Goal: Transaction & Acquisition: Book appointment/travel/reservation

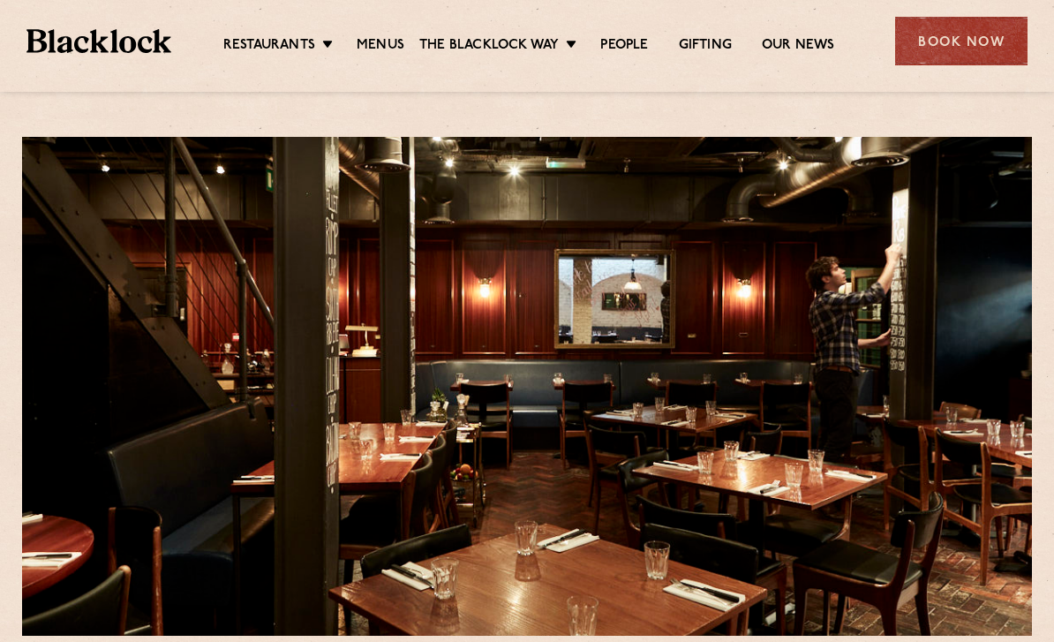
click at [0, 0] on link "Covent Garden" at bounding box center [0, 0] width 0 height 0
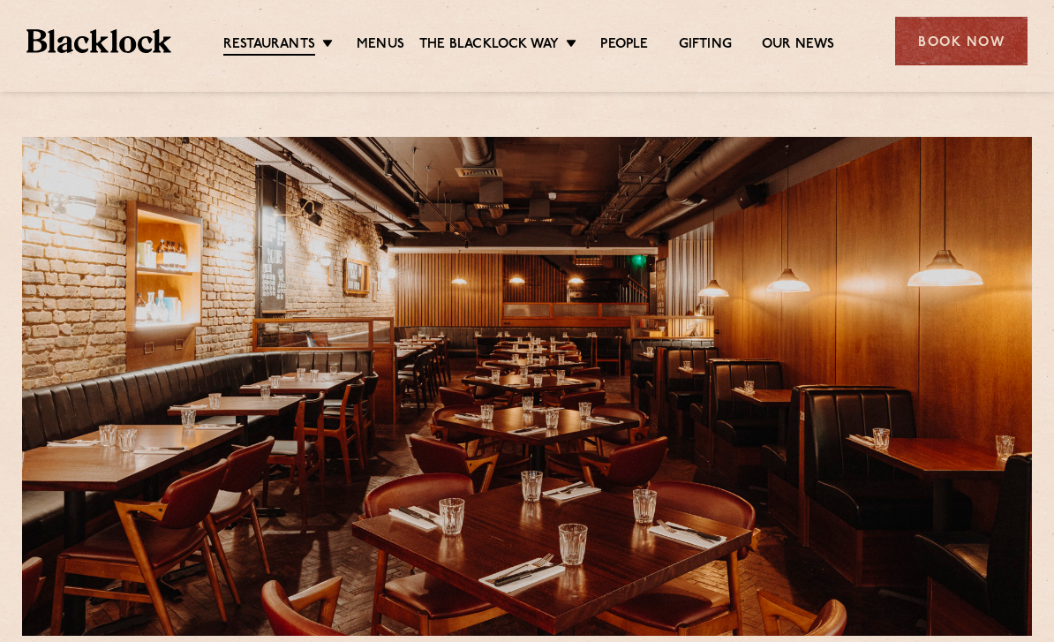
click at [388, 49] on link "Menus" at bounding box center [381, 45] width 48 height 18
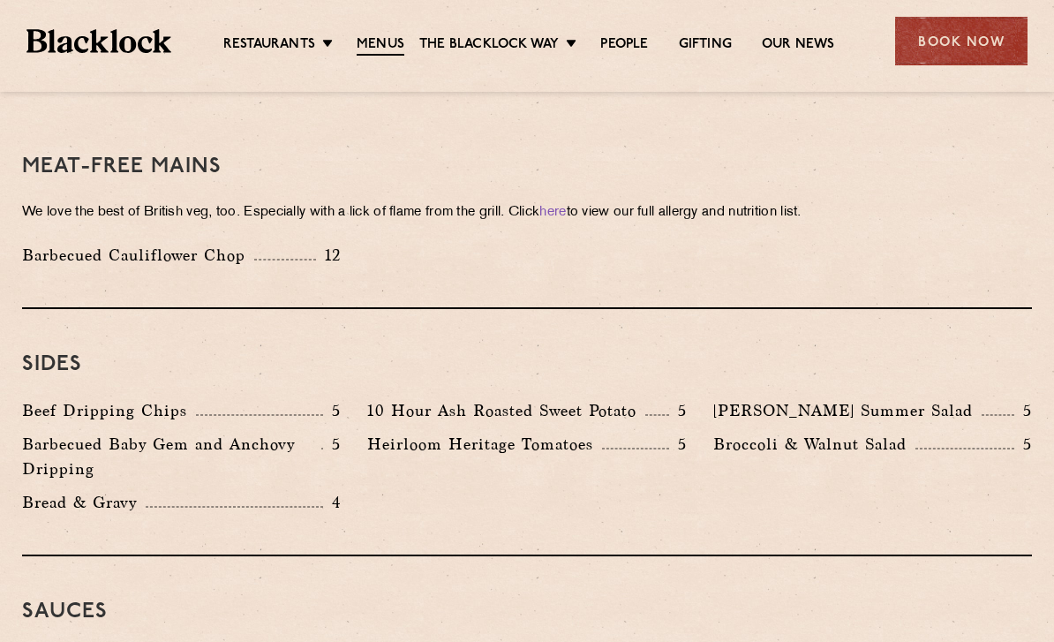
scroll to position [2491, 0]
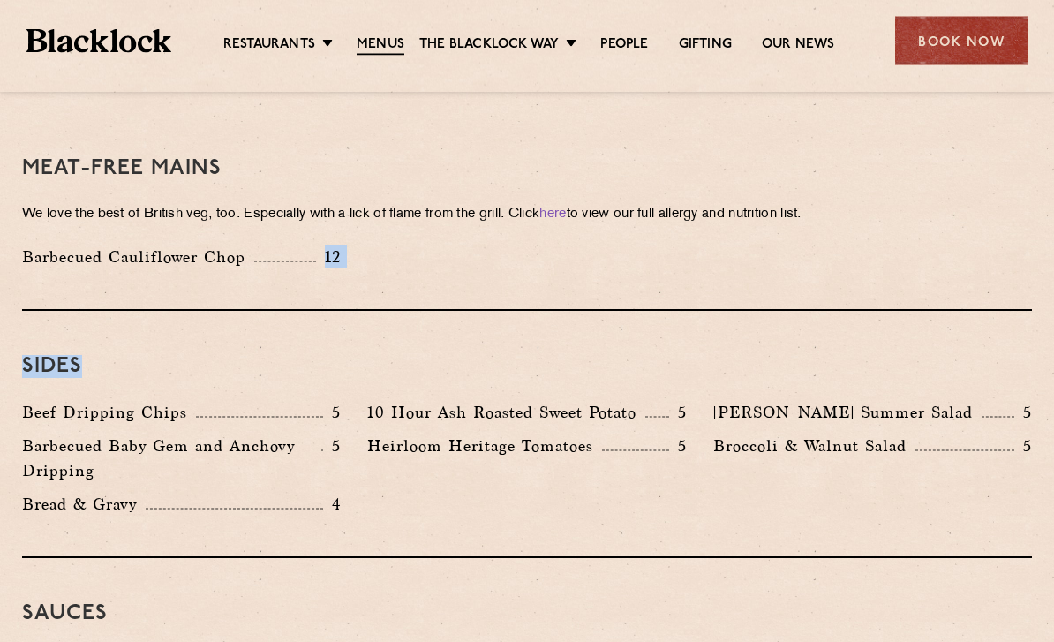
click at [906, 203] on p "We love the best of British veg, too. Especially with a lick of flame from the …" at bounding box center [527, 215] width 1010 height 25
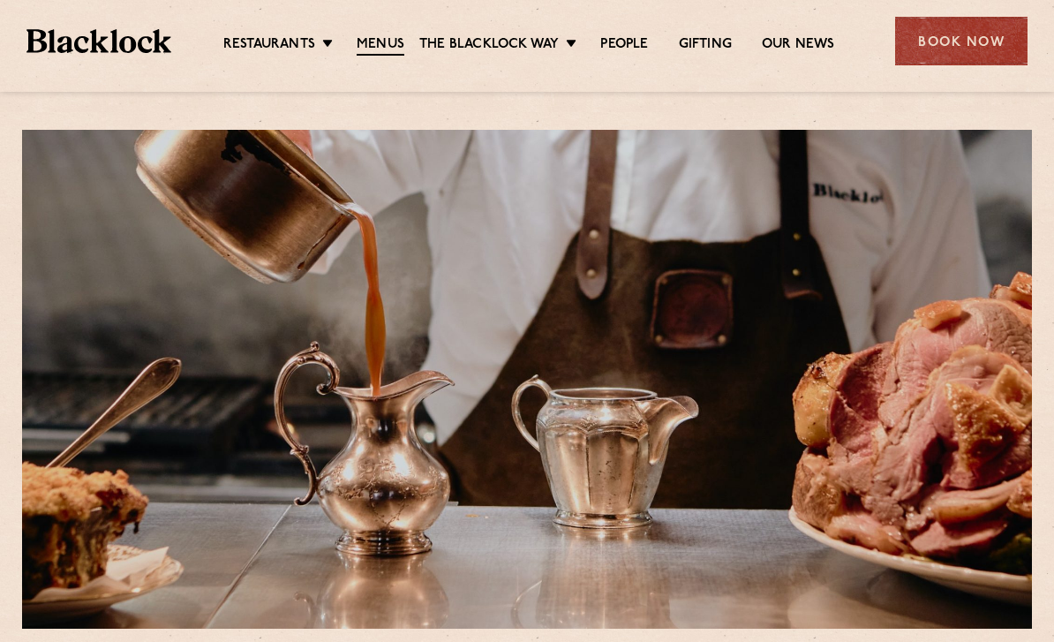
scroll to position [0, 0]
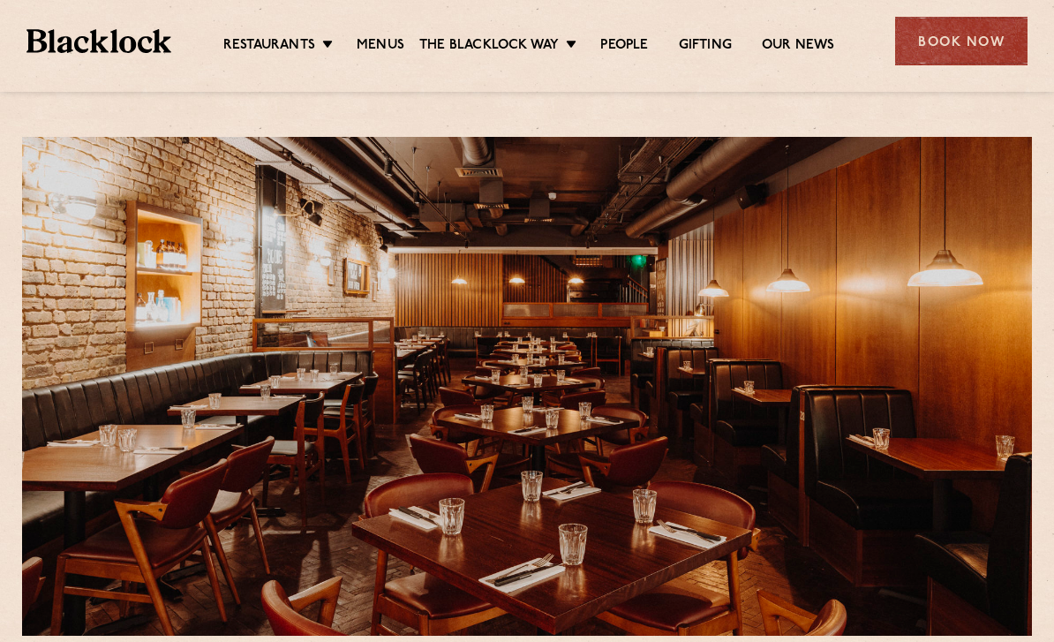
click at [972, 30] on div "Book Now" at bounding box center [961, 41] width 132 height 49
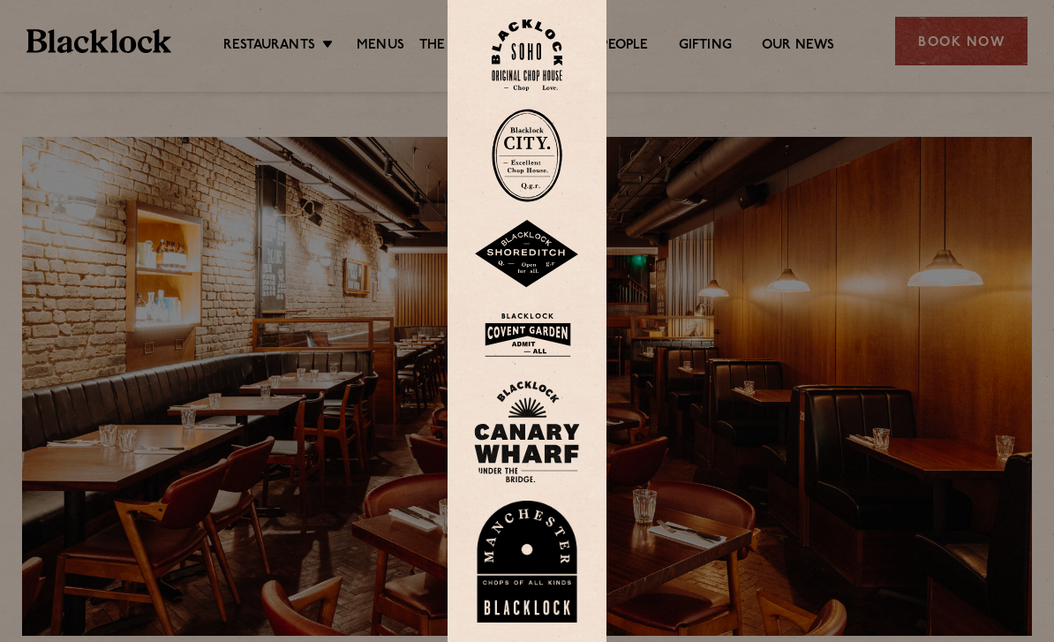
click at [551, 353] on img at bounding box center [527, 334] width 106 height 57
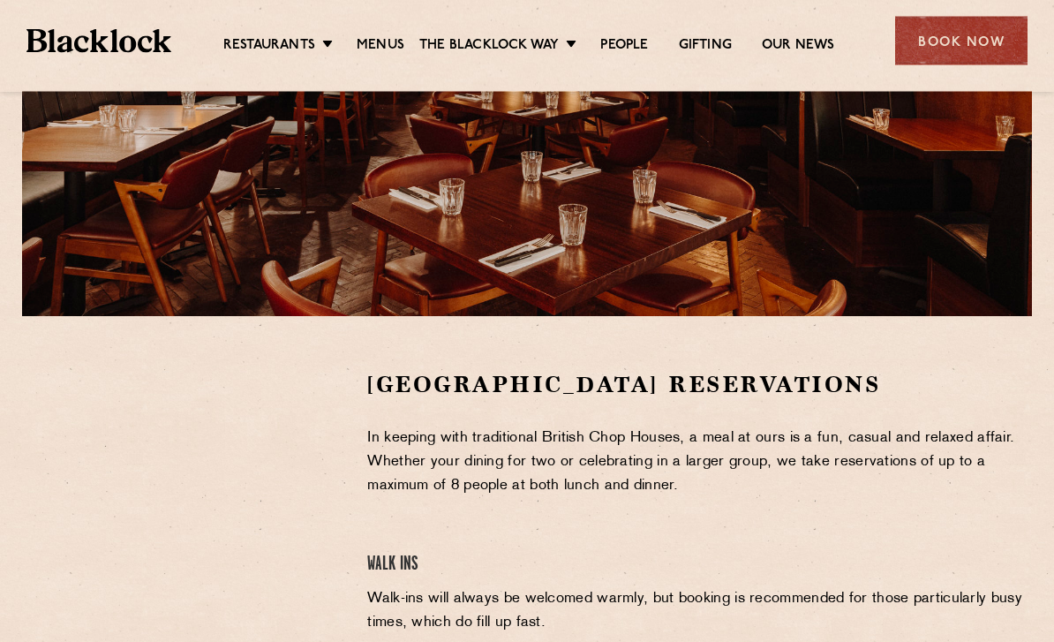
scroll to position [320, 0]
click at [387, 44] on link "Menus" at bounding box center [381, 46] width 48 height 18
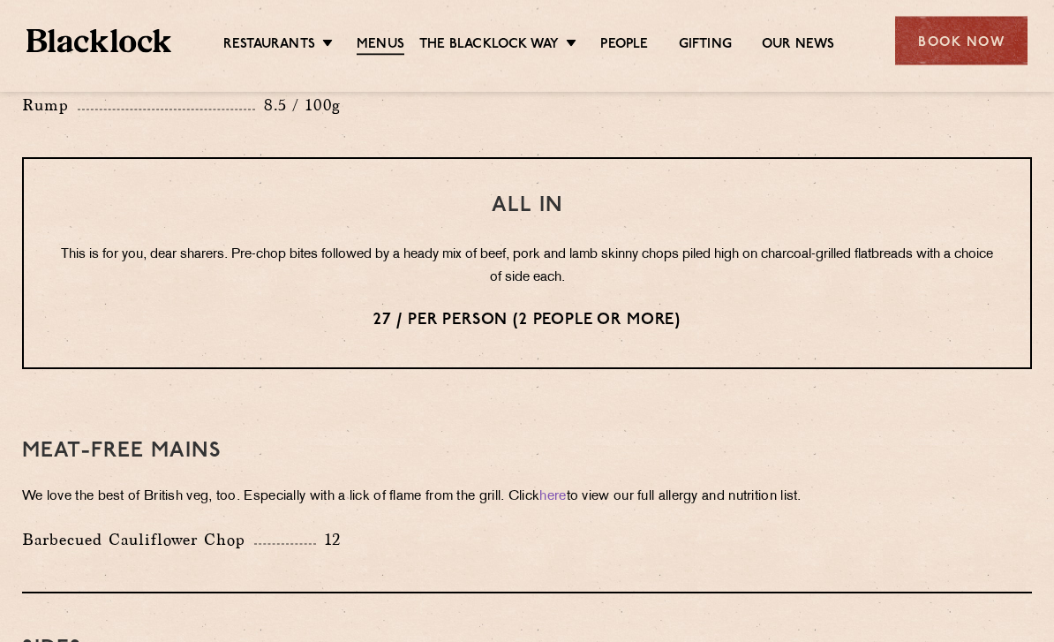
scroll to position [2210, 0]
click at [68, 526] on p "Barbecued Cauliflower Chop" at bounding box center [138, 538] width 232 height 25
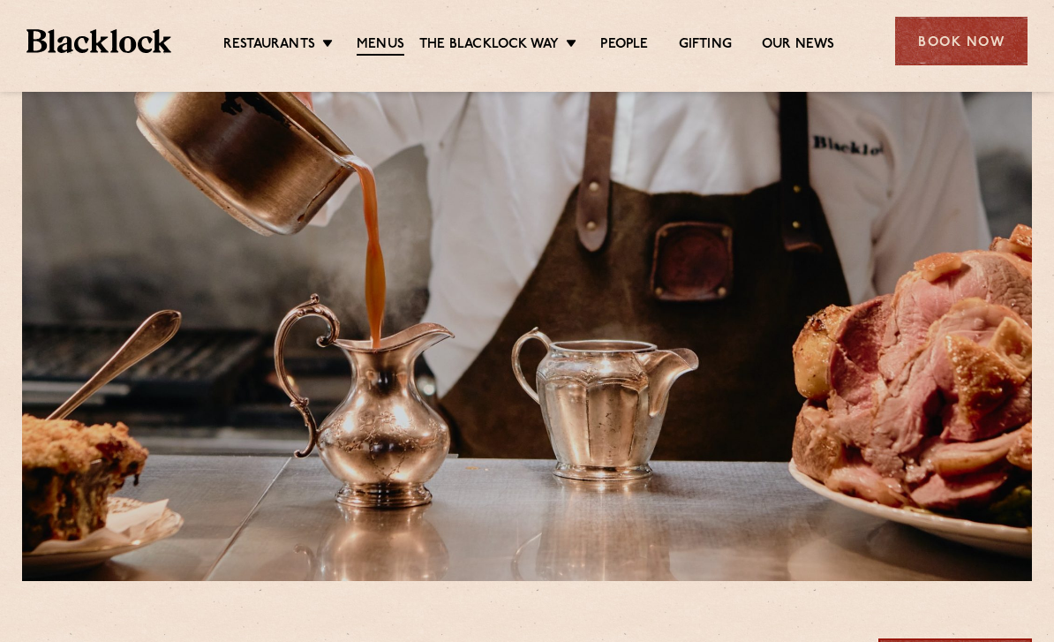
scroll to position [0, 0]
